Goal: Transaction & Acquisition: Purchase product/service

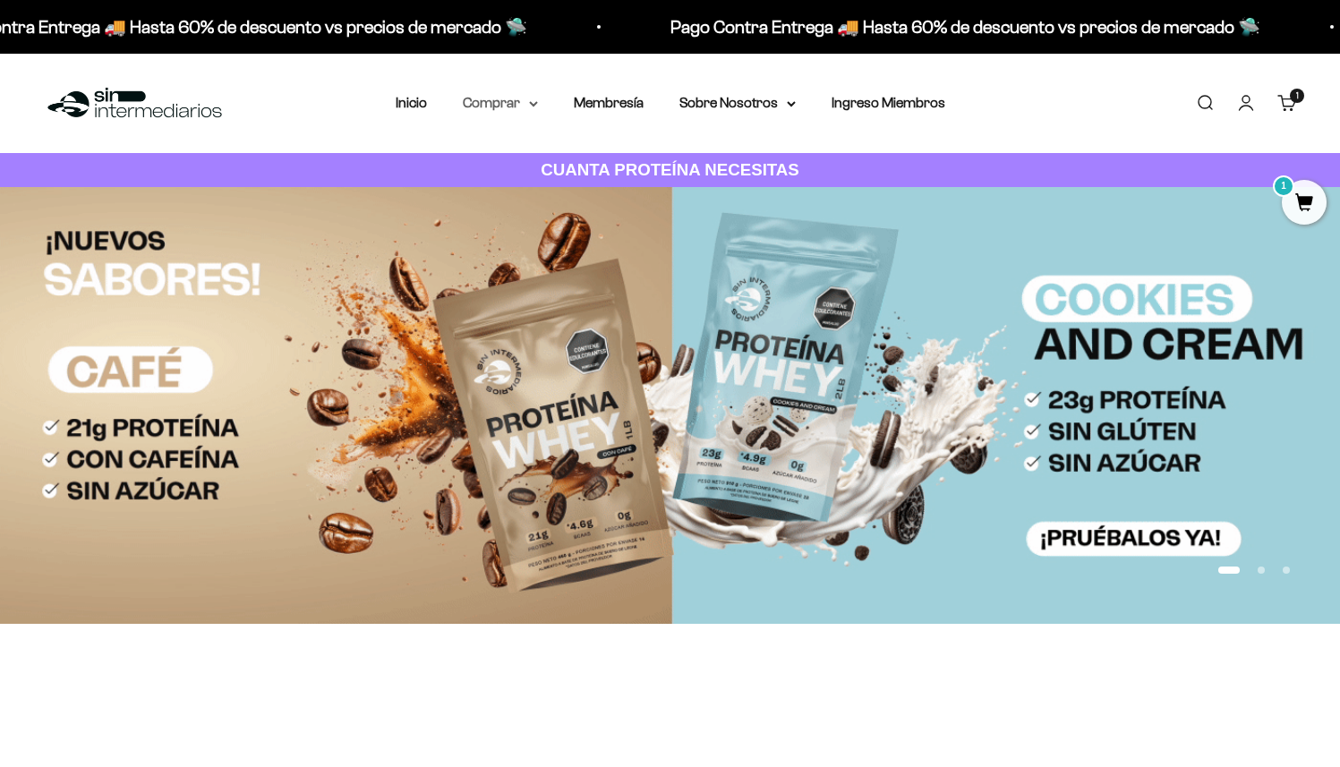
click at [507, 101] on summary "Comprar" at bounding box center [500, 102] width 75 height 23
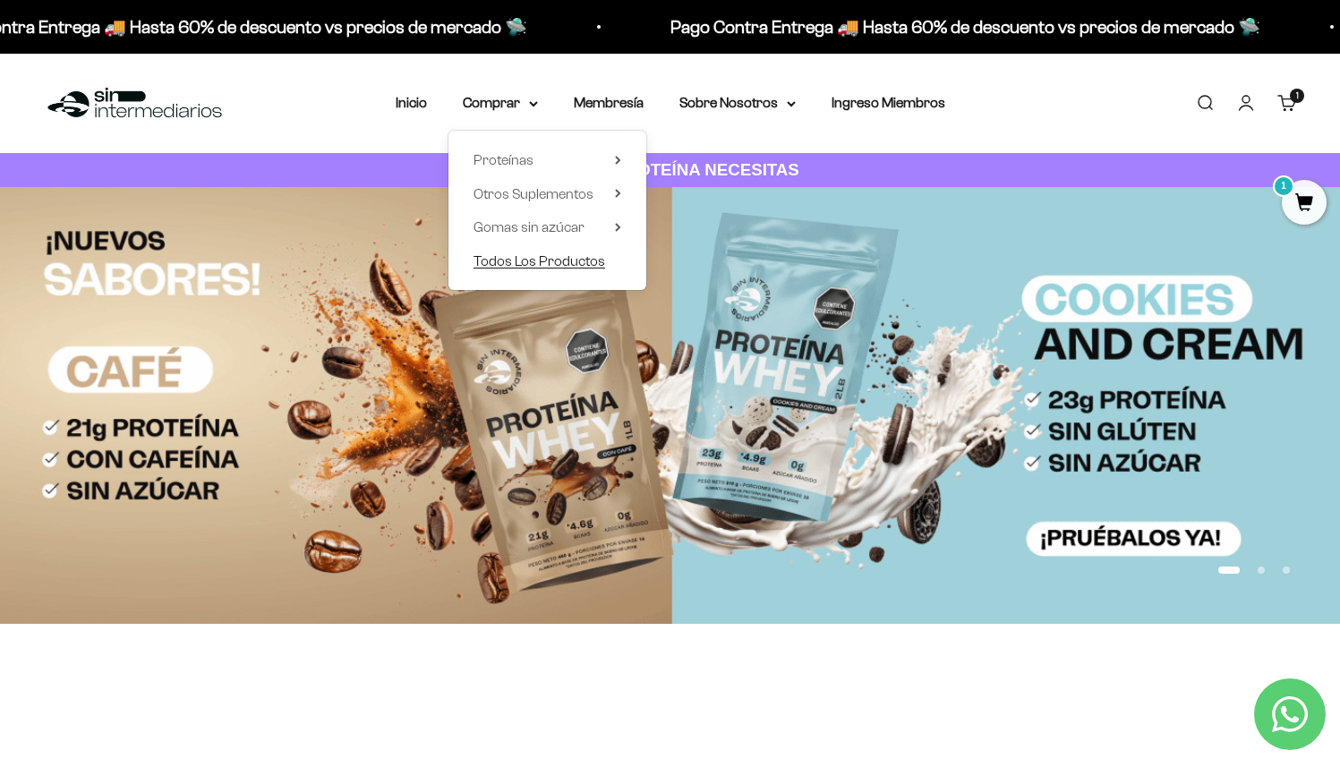
click at [528, 250] on span "Todos Los Productos" at bounding box center [539, 261] width 132 height 23
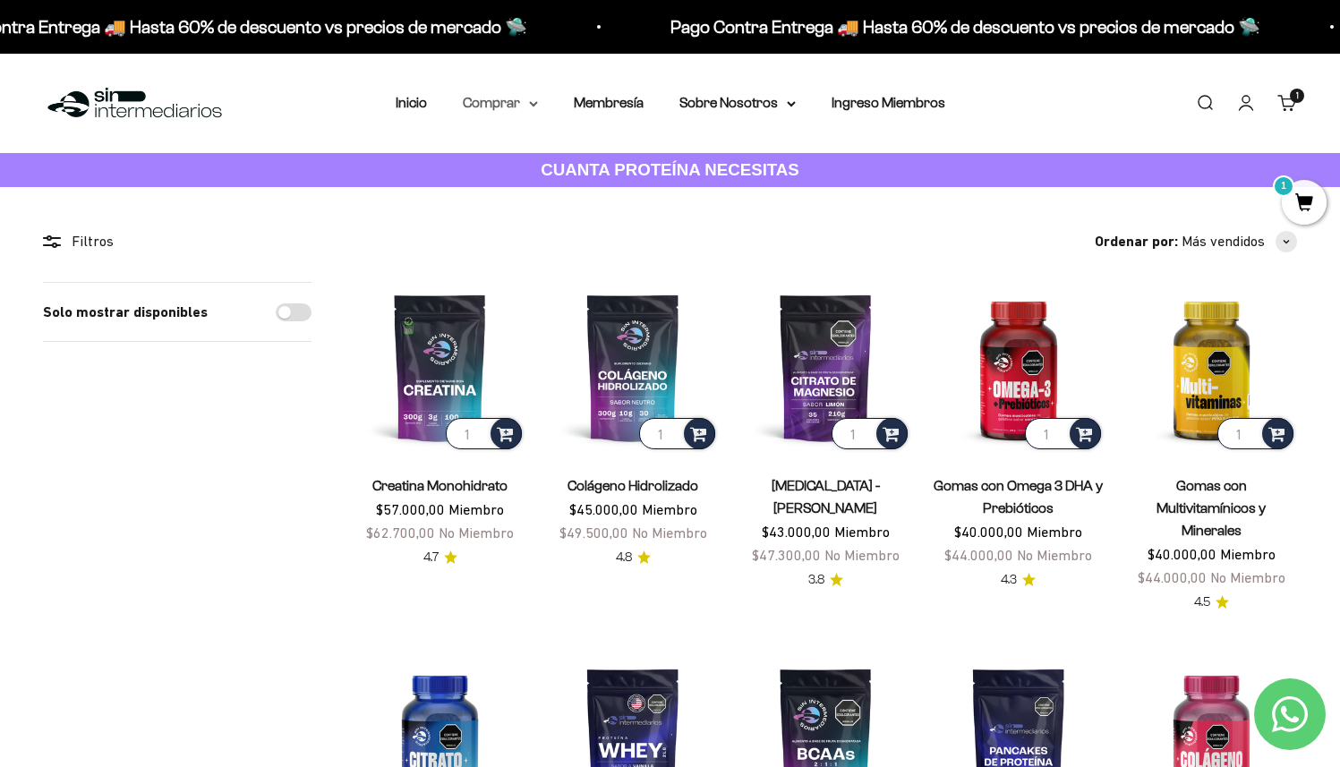
click at [486, 107] on summary "Comprar" at bounding box center [500, 102] width 75 height 23
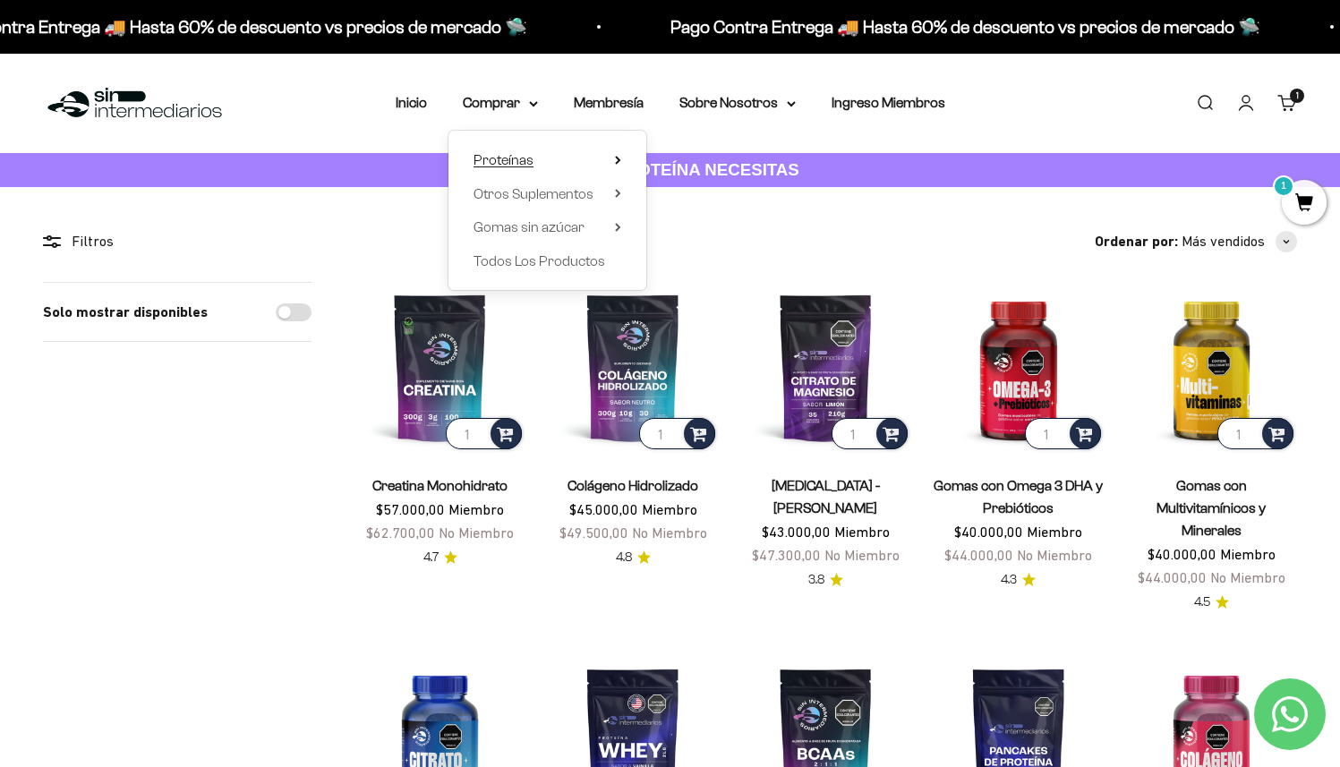
click at [534, 158] on summary "Proteínas" at bounding box center [547, 160] width 148 height 23
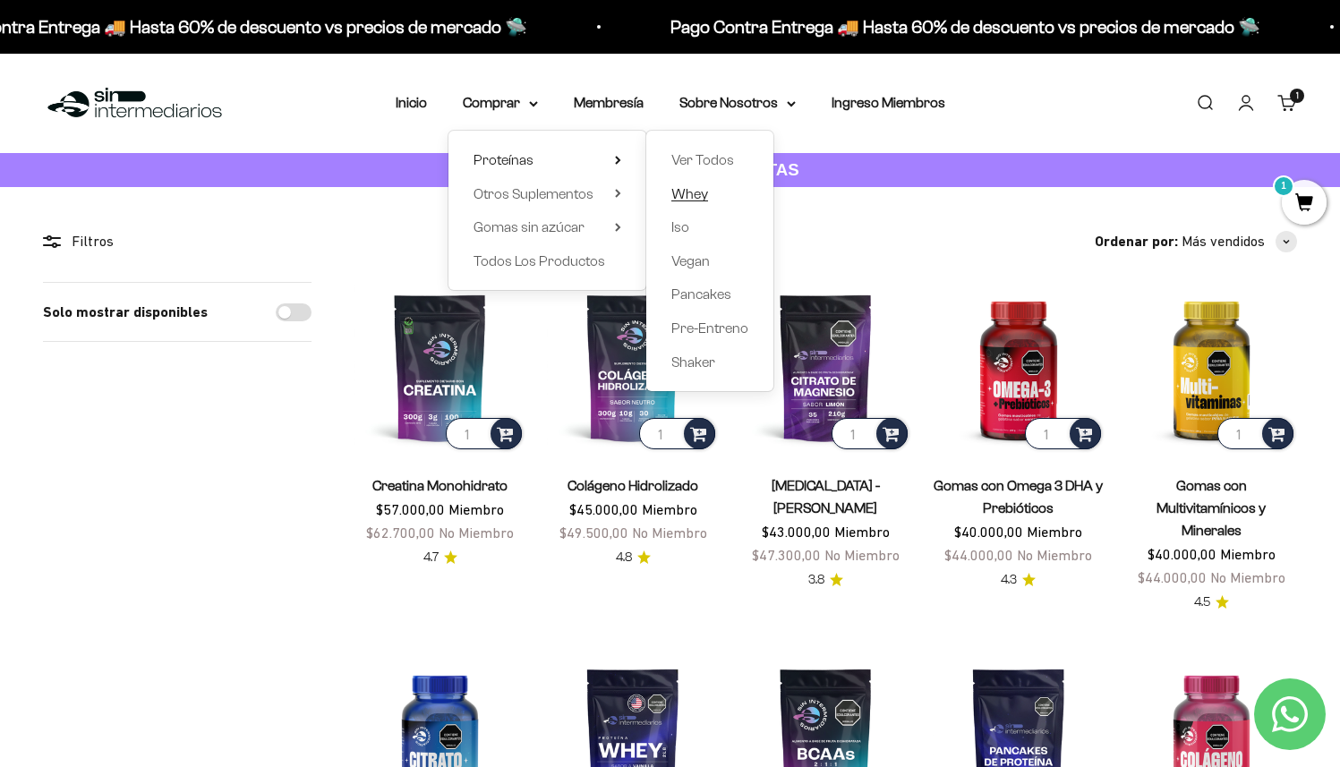
click at [697, 190] on span "Whey" at bounding box center [689, 193] width 37 height 15
